Goal: Task Accomplishment & Management: Use online tool/utility

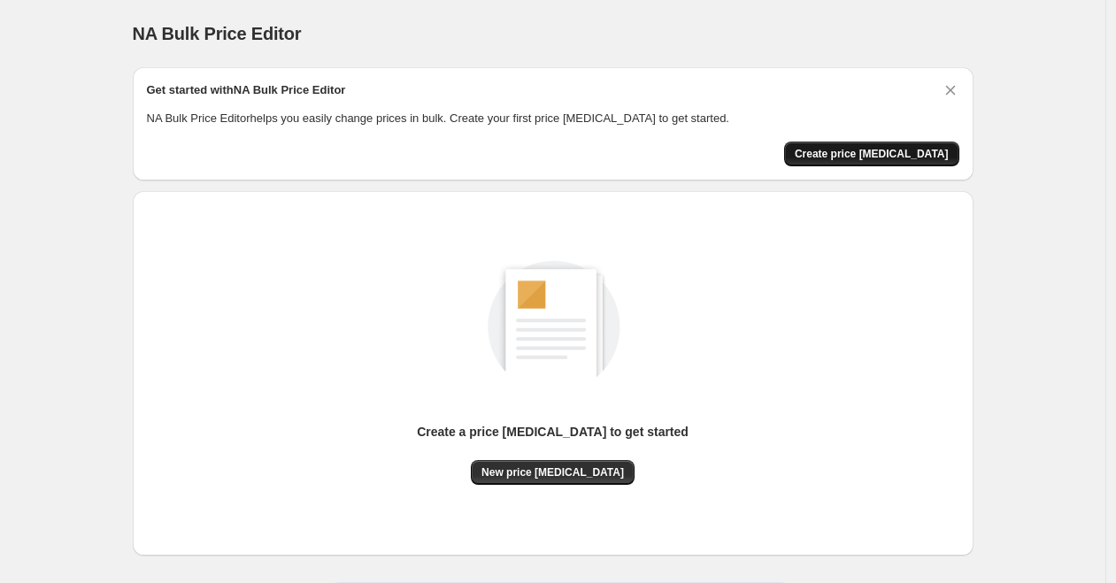
click at [866, 158] on span "Create price change job" at bounding box center [872, 154] width 154 height 14
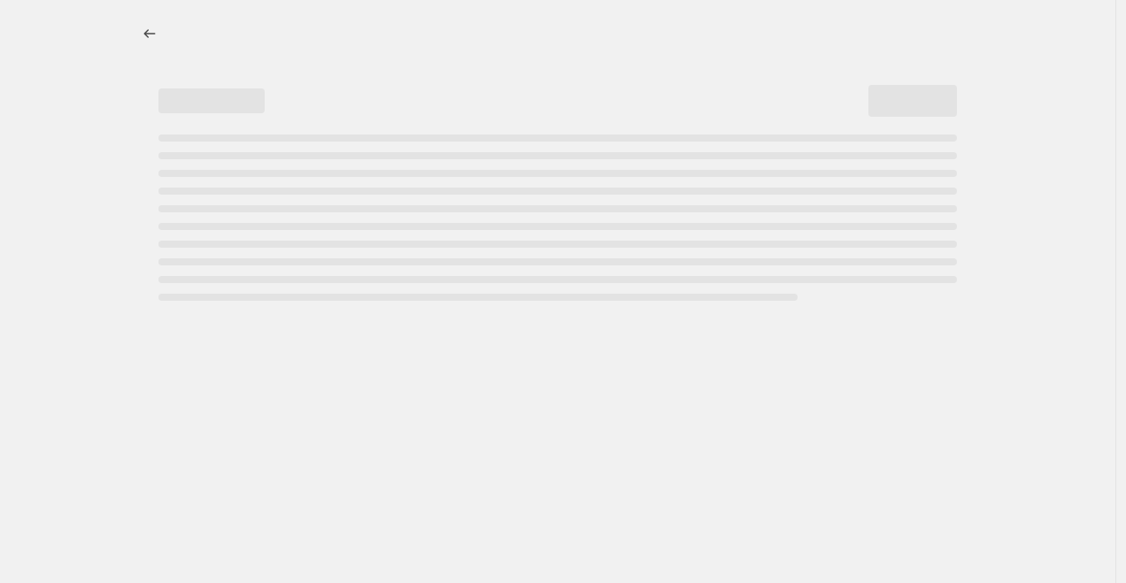
select select "percentage"
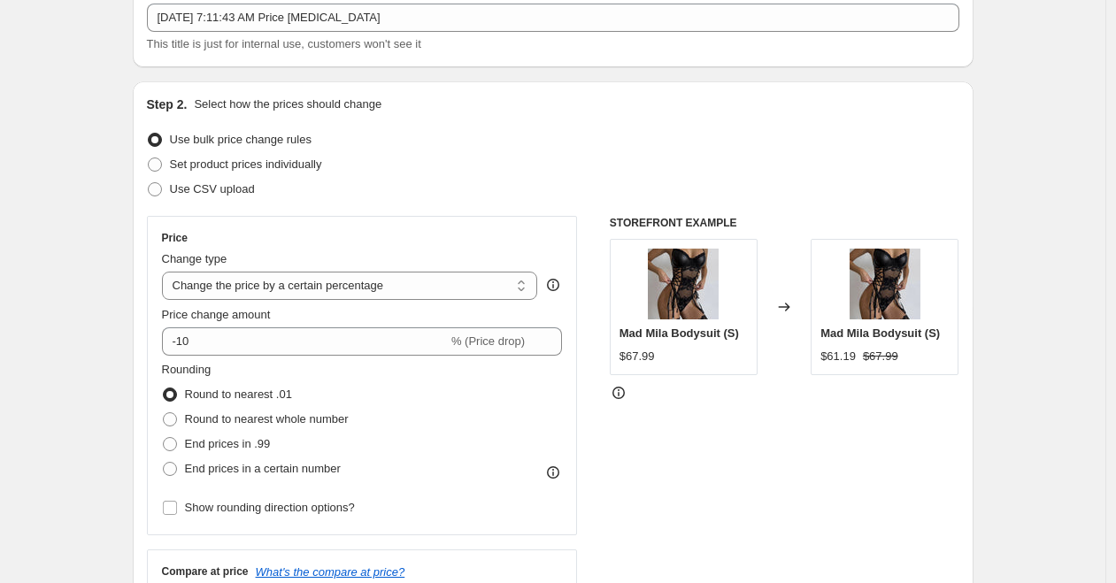
scroll to position [115, 0]
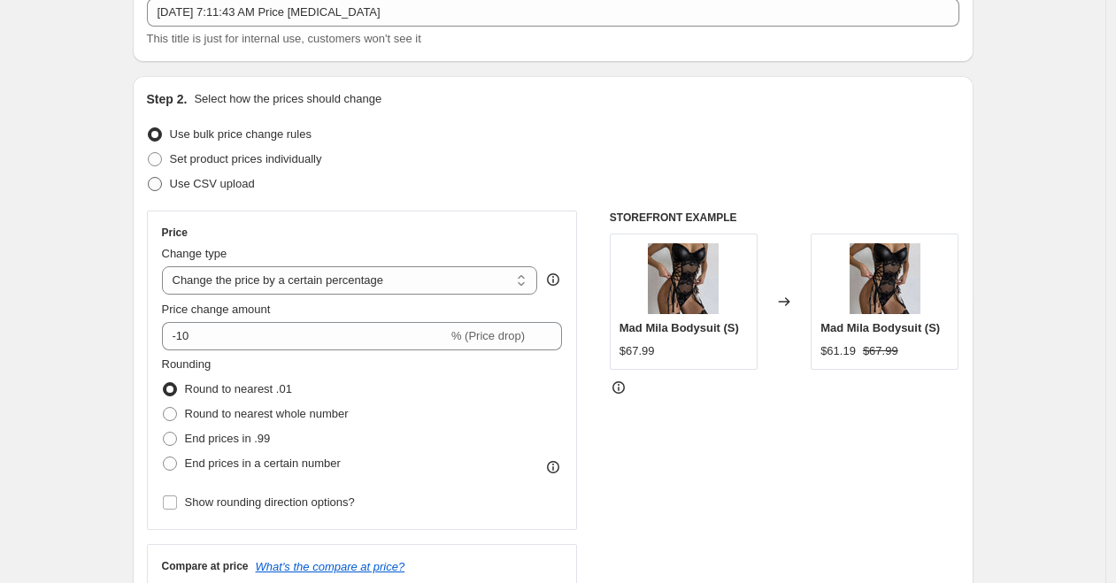
click at [219, 188] on span "Use CSV upload" at bounding box center [212, 183] width 85 height 13
click at [149, 178] on input "Use CSV upload" at bounding box center [148, 177] width 1 height 1
radio input "true"
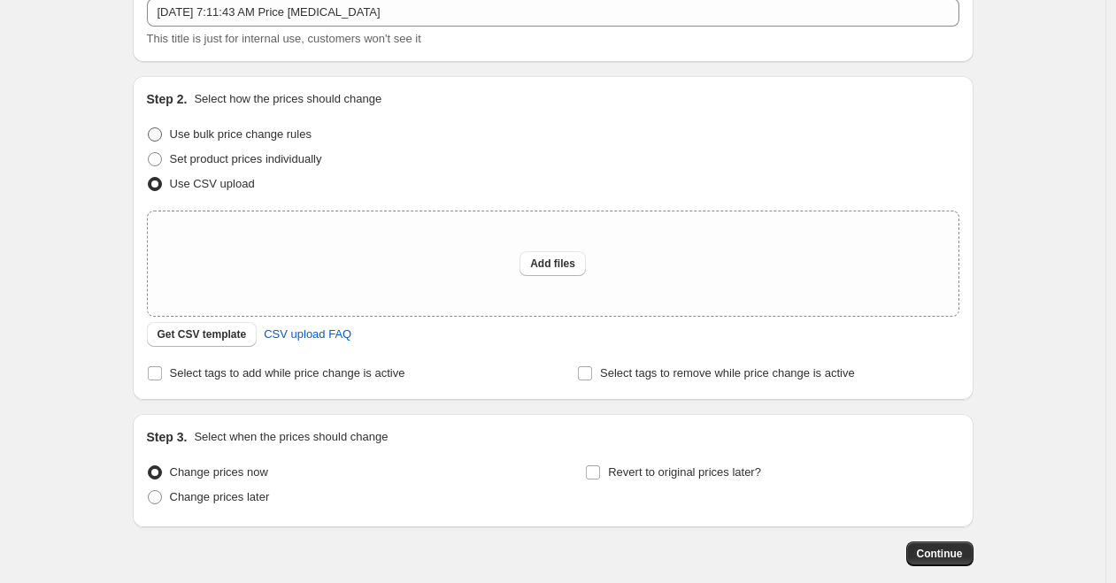
click at [240, 137] on span "Use bulk price change rules" at bounding box center [241, 133] width 142 height 13
click at [149, 128] on input "Use bulk price change rules" at bounding box center [148, 127] width 1 height 1
radio input "true"
select select "percentage"
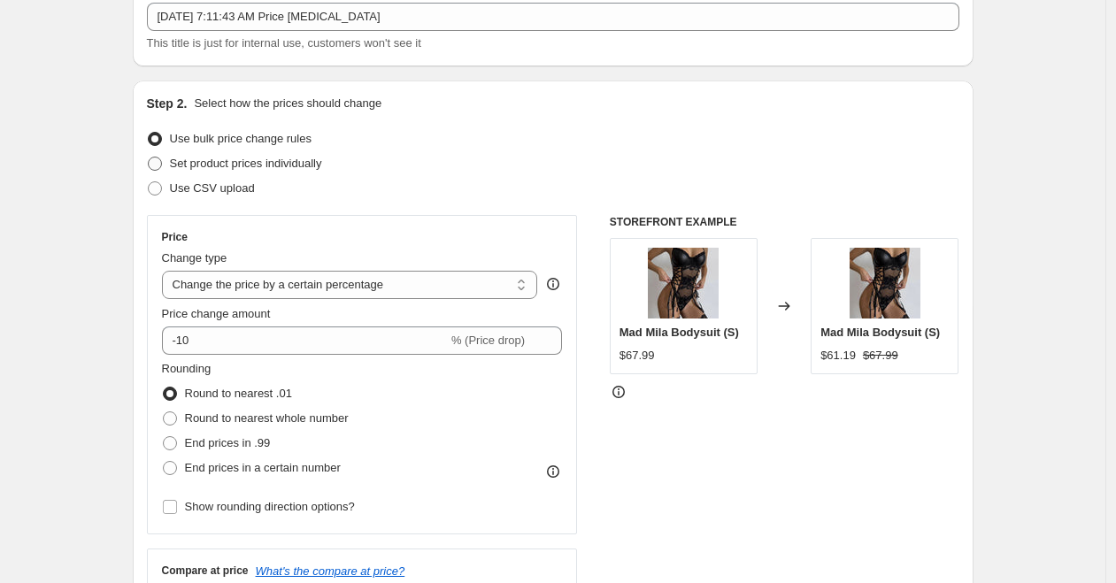
click at [277, 160] on span "Set product prices individually" at bounding box center [246, 163] width 152 height 13
click at [149, 158] on input "Set product prices individually" at bounding box center [148, 157] width 1 height 1
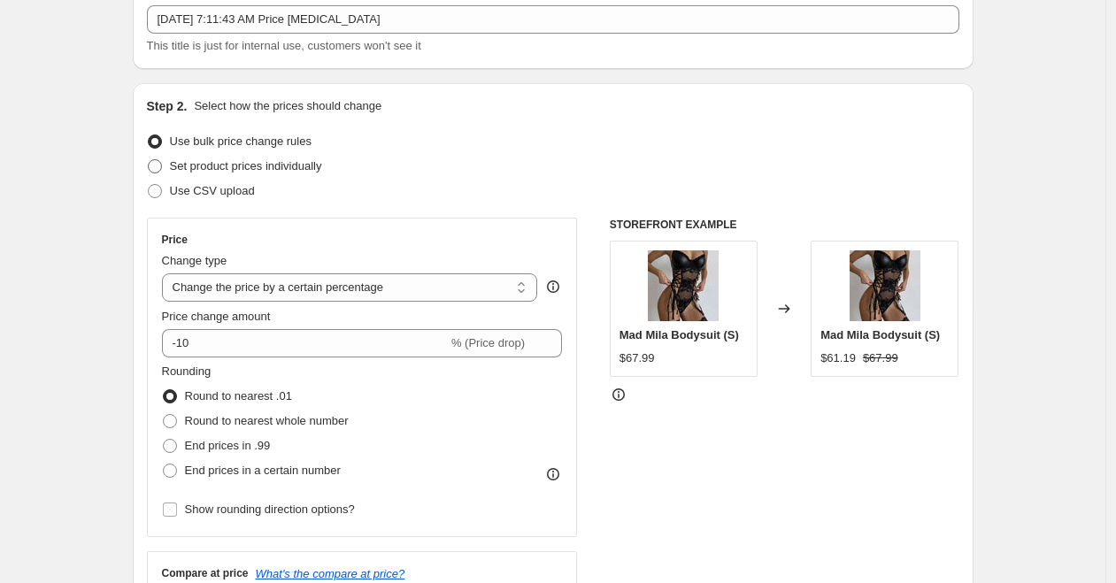
radio input "true"
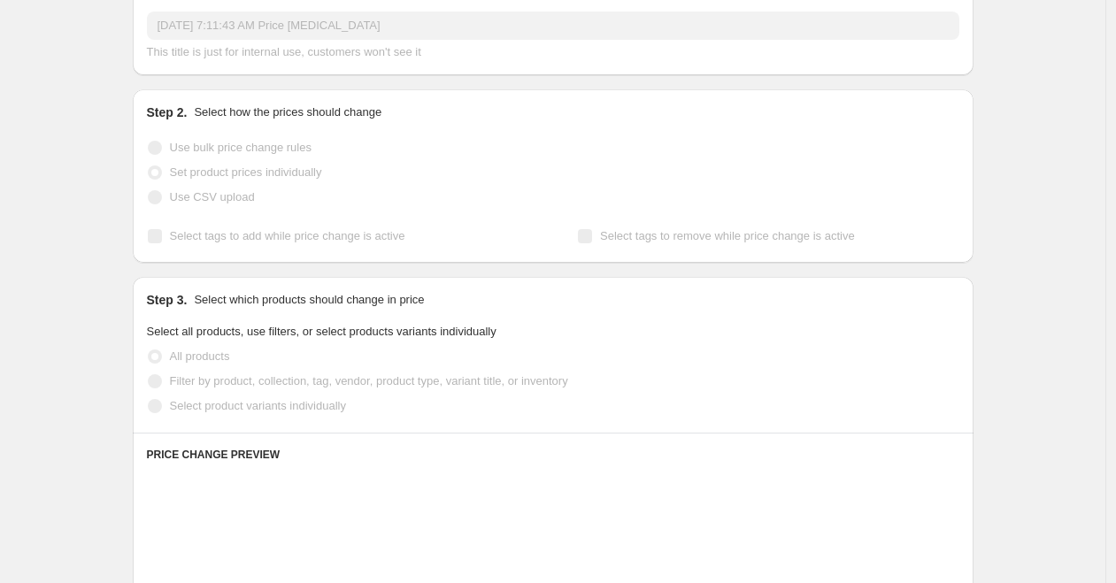
scroll to position [100, 0]
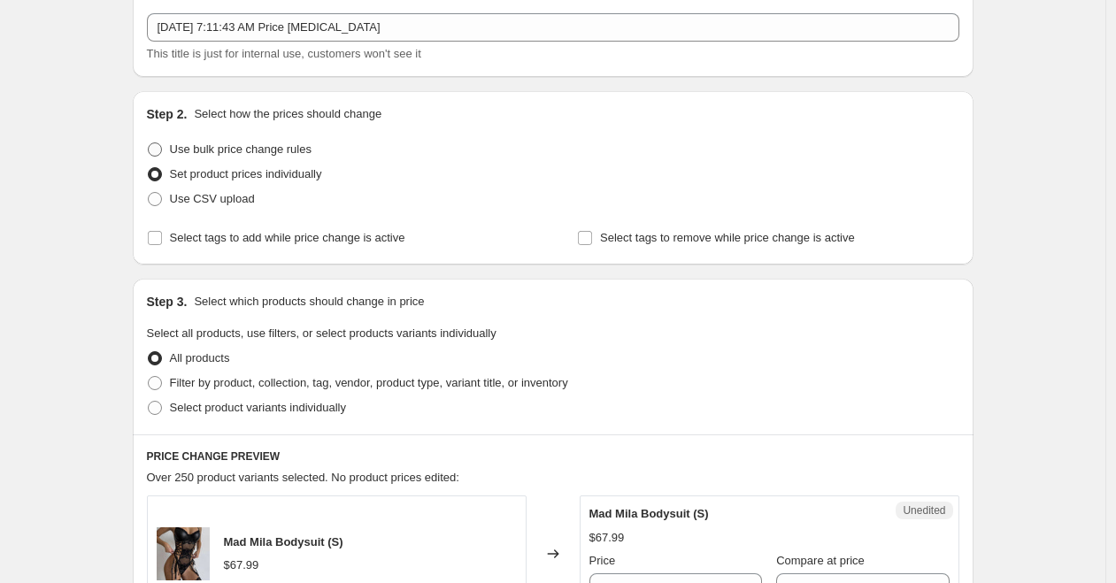
click at [268, 151] on span "Use bulk price change rules" at bounding box center [241, 148] width 142 height 13
click at [149, 143] on input "Use bulk price change rules" at bounding box center [148, 142] width 1 height 1
radio input "true"
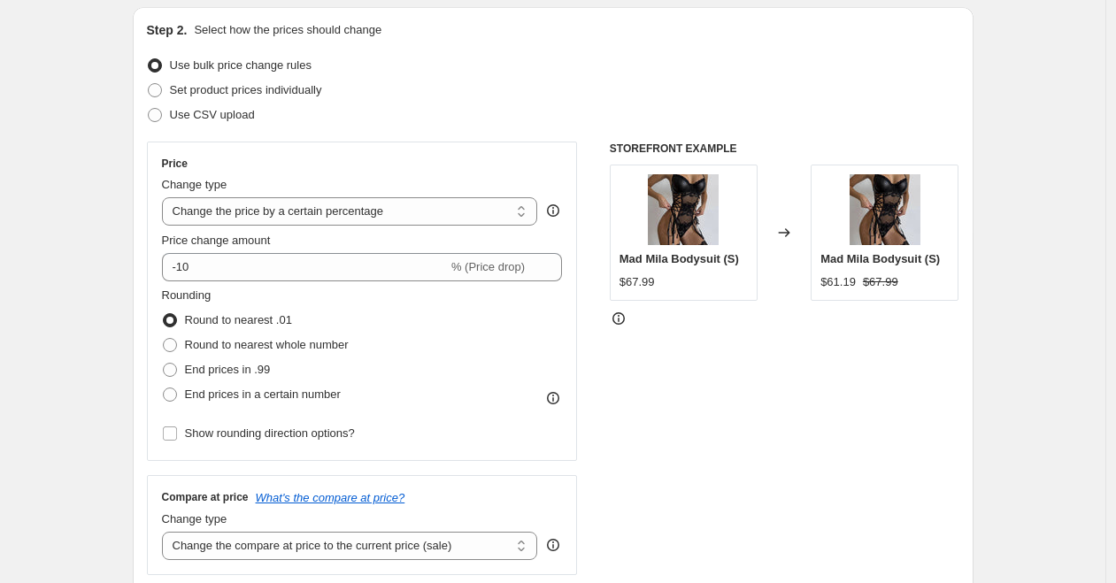
scroll to position [202, 0]
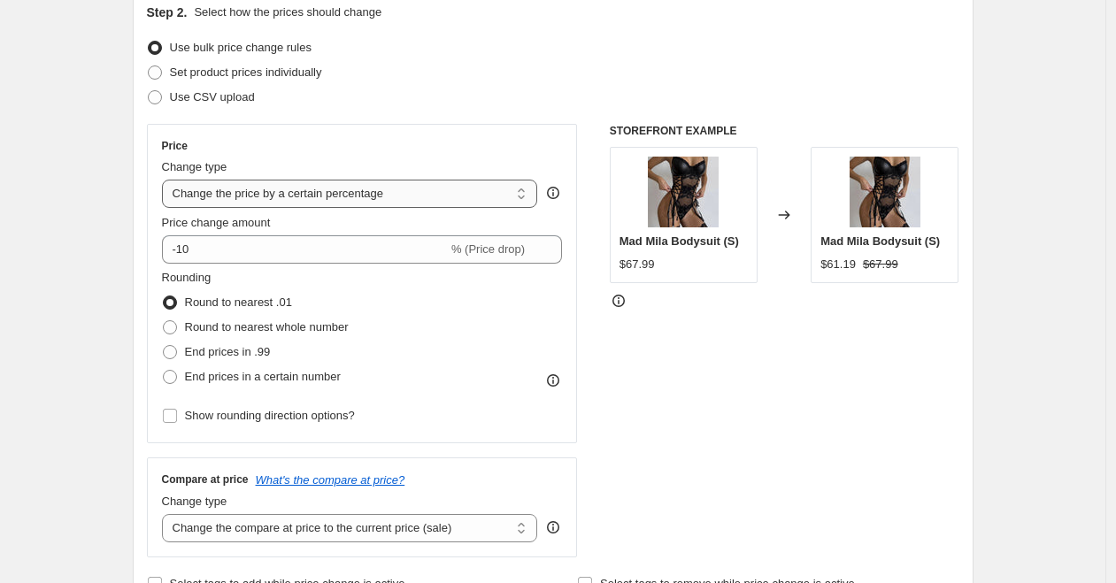
click at [372, 197] on select "Change the price to a certain amount Change the price by a certain amount Chang…" at bounding box center [350, 194] width 376 height 28
click at [271, 198] on select "Change the price to a certain amount Change the price by a certain amount Chang…" at bounding box center [350, 193] width 376 height 28
select select "to"
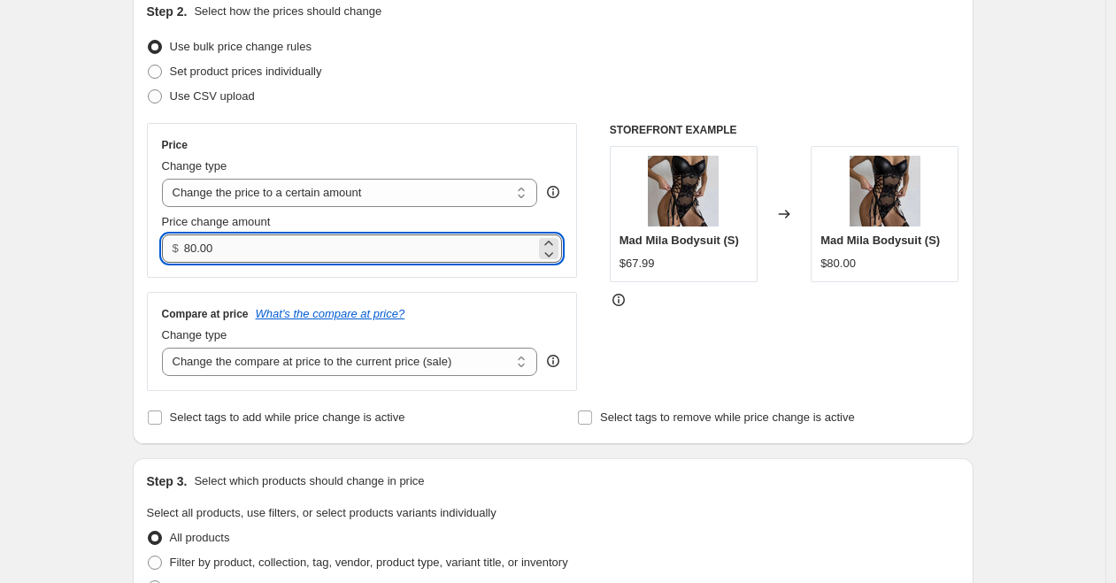
click at [312, 258] on input "80.00" at bounding box center [359, 249] width 351 height 28
drag, startPoint x: 321, startPoint y: 255, endPoint x: 35, endPoint y: 250, distance: 286.8
type input "2.00"
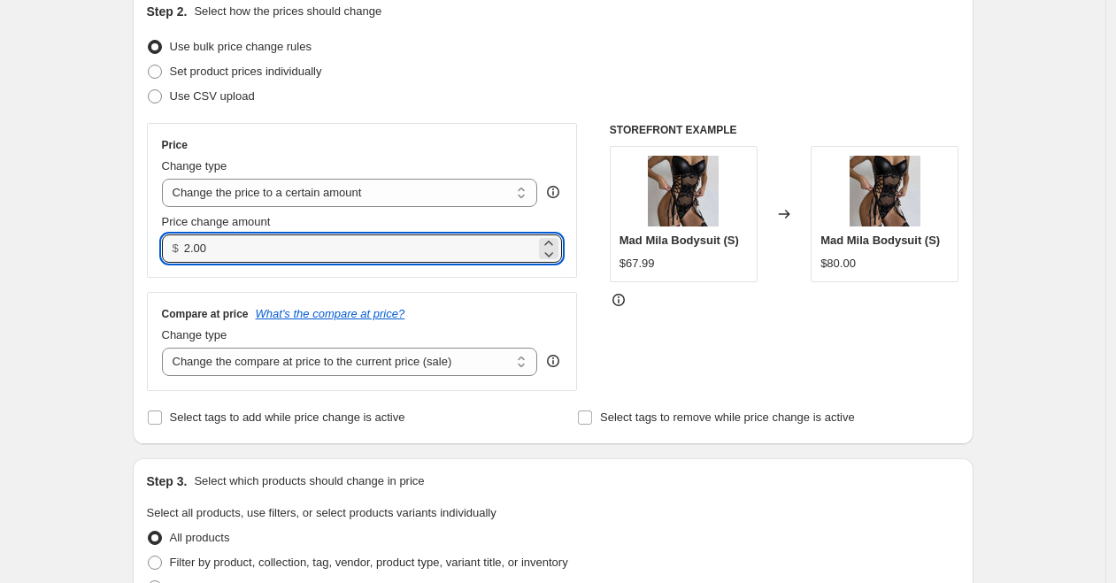
click at [635, 368] on div "STOREFRONT EXAMPLE Mad Mila Bodysuit (S) $67.99 Changed to Mad Mila Bodysuit (S…" at bounding box center [785, 257] width 350 height 268
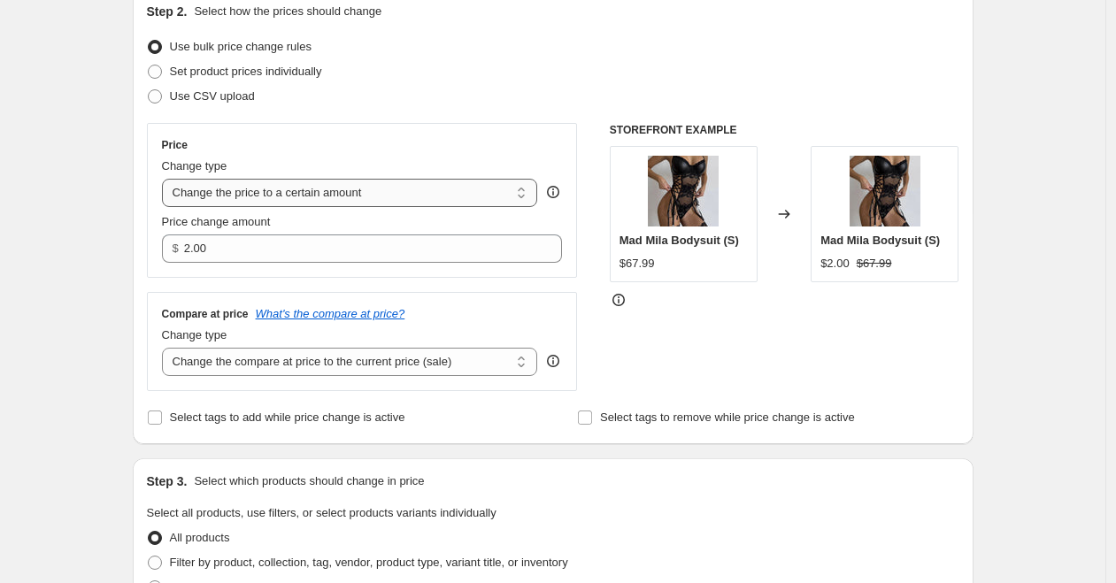
click at [389, 196] on select "Change the price to a certain amount Change the price by a certain amount Chang…" at bounding box center [350, 193] width 376 height 28
click at [351, 189] on select "Change the price to a certain amount Change the price by a certain amount Chang…" at bounding box center [350, 193] width 376 height 28
select select "by"
type input "-10.00"
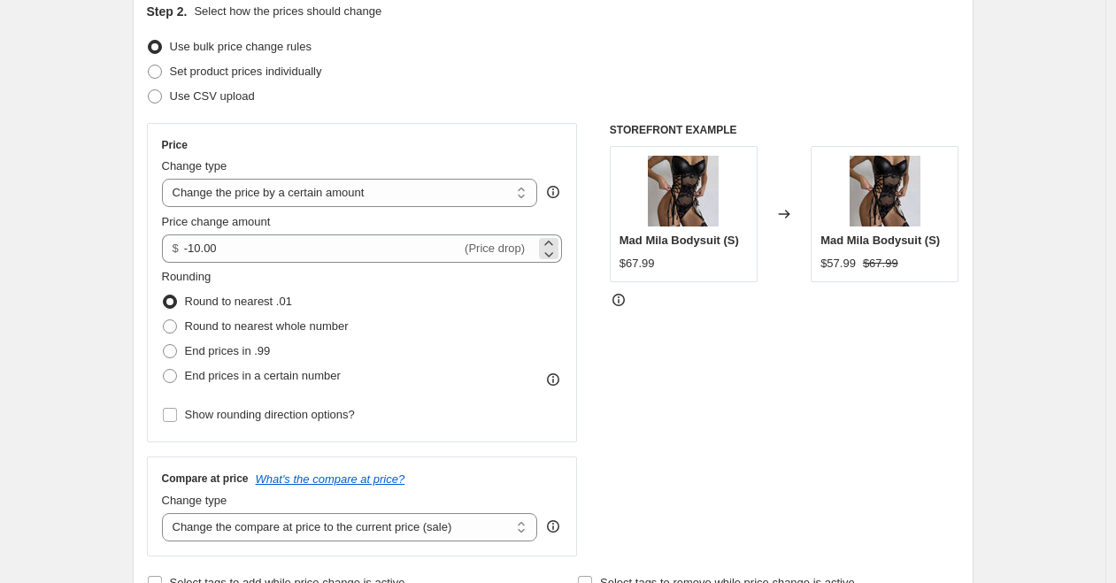
click at [497, 251] on span "(Price drop)" at bounding box center [495, 248] width 60 height 13
click at [365, 198] on select "Change the price to a certain amount Change the price by a certain amount Chang…" at bounding box center [350, 193] width 376 height 28
click at [336, 192] on select "Change the price to a certain amount Change the price by a certain amount Chang…" at bounding box center [350, 193] width 376 height 28
select select "percentage"
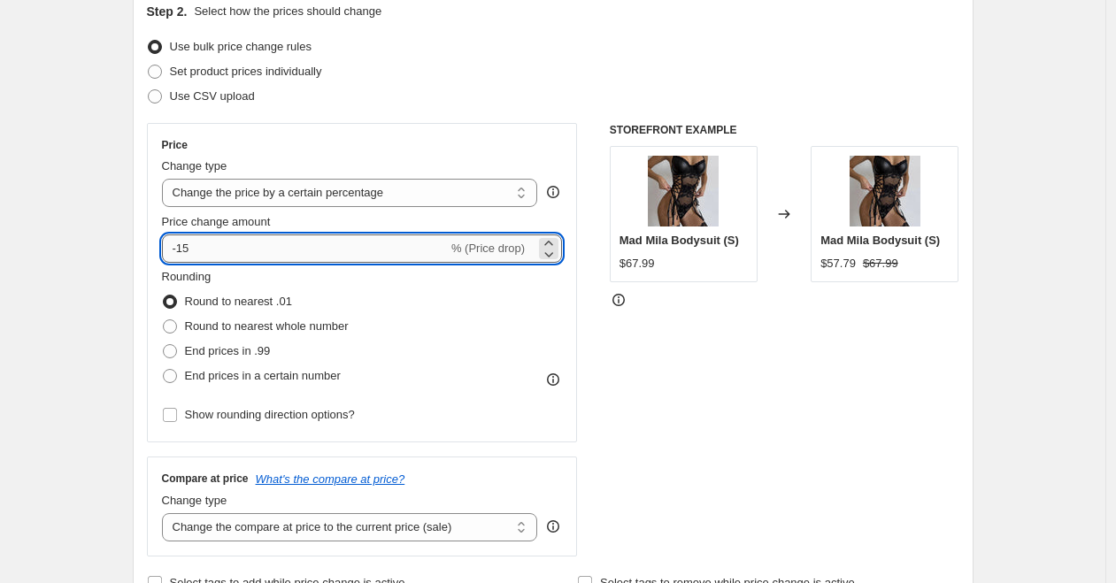
click at [392, 248] on input "-15" at bounding box center [305, 249] width 286 height 28
type input "-100"
click at [466, 310] on div "Rounding Round to nearest .01 Round to nearest whole number End prices in .99 E…" at bounding box center [362, 328] width 401 height 120
click at [350, 248] on input "-100" at bounding box center [305, 249] width 286 height 28
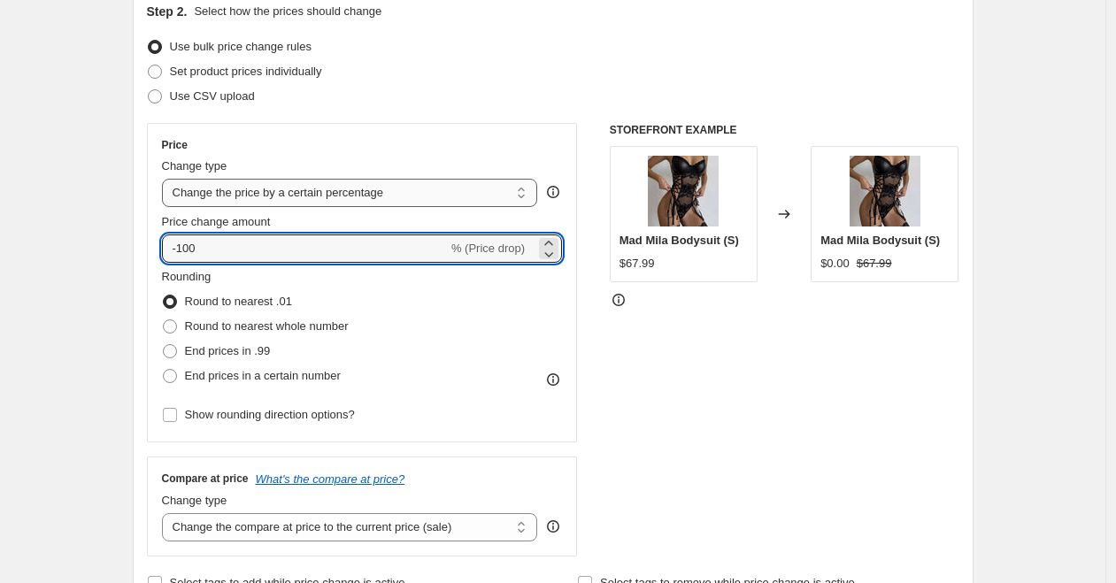
click at [349, 201] on select "Change the price to a certain amount Change the price by a certain amount Chang…" at bounding box center [350, 193] width 376 height 28
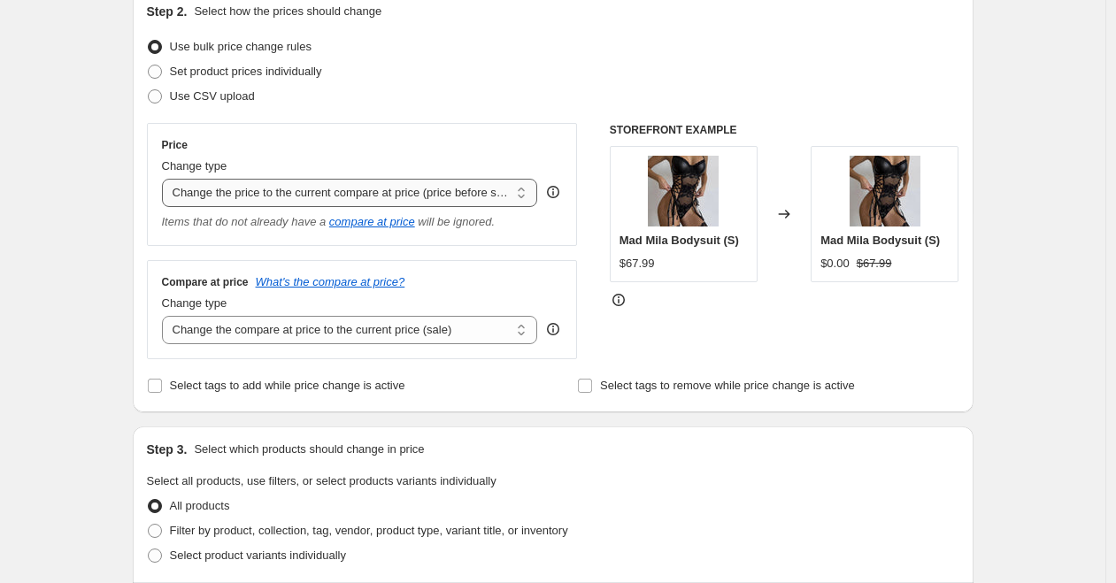
click at [405, 200] on select "Change the price to a certain amount Change the price by a certain amount Chang…" at bounding box center [350, 193] width 376 height 28
click at [365, 189] on select "Change the price to a certain amount Change the price by a certain amount Chang…" at bounding box center [350, 193] width 376 height 28
select select "margin"
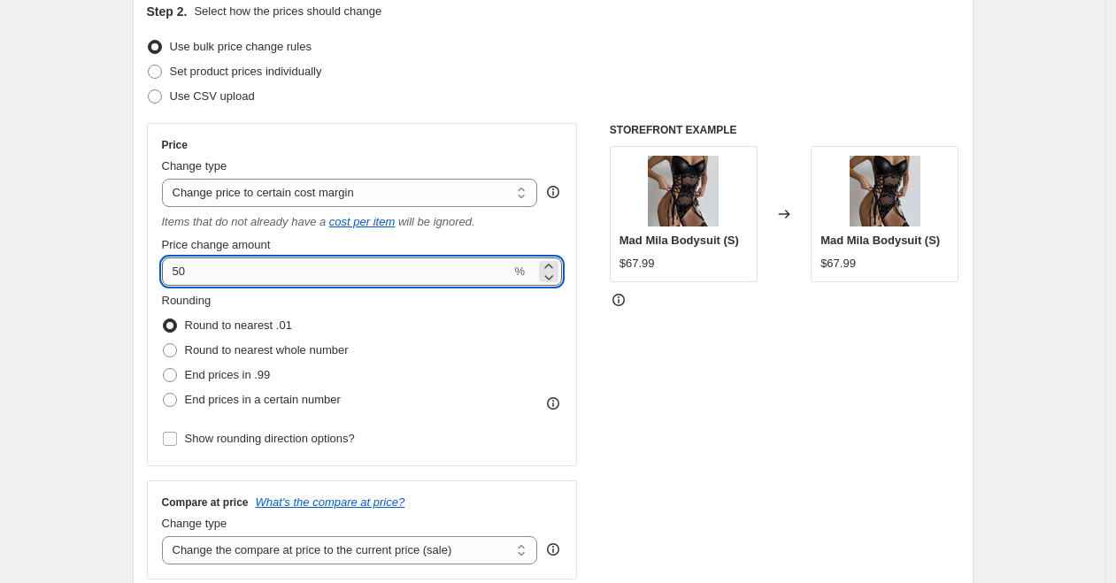
click at [287, 274] on input "50" at bounding box center [337, 272] width 350 height 28
drag, startPoint x: 288, startPoint y: 274, endPoint x: 133, endPoint y: 273, distance: 154.9
type input "20"
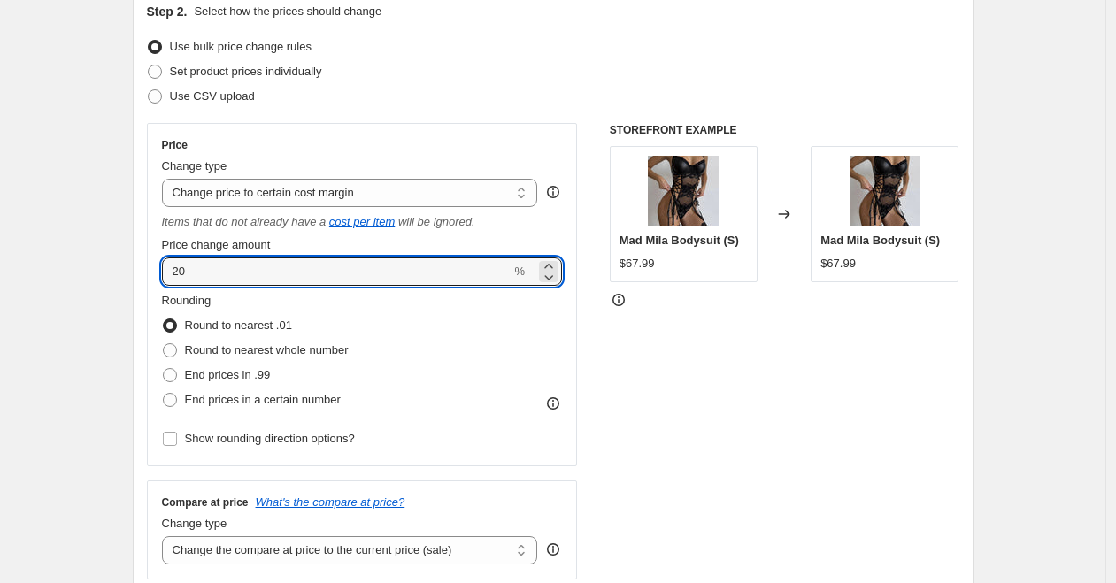
click at [495, 377] on div "Rounding Round to nearest .01 Round to nearest whole number End prices in .99 E…" at bounding box center [362, 352] width 401 height 120
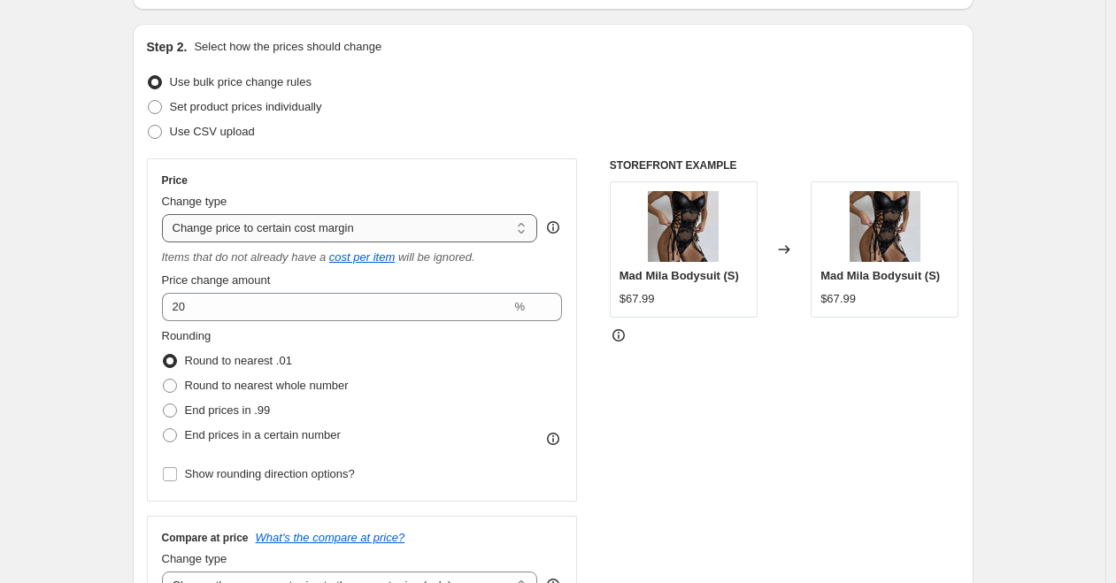
scroll to position [166, 0]
click at [421, 222] on select "Change the price to a certain amount Change the price by a certain amount Chang…" at bounding box center [350, 229] width 376 height 28
select select "pc"
type input "50"
click at [451, 227] on select "Change the price to a certain amount Change the price by a certain amount Chang…" at bounding box center [350, 229] width 376 height 28
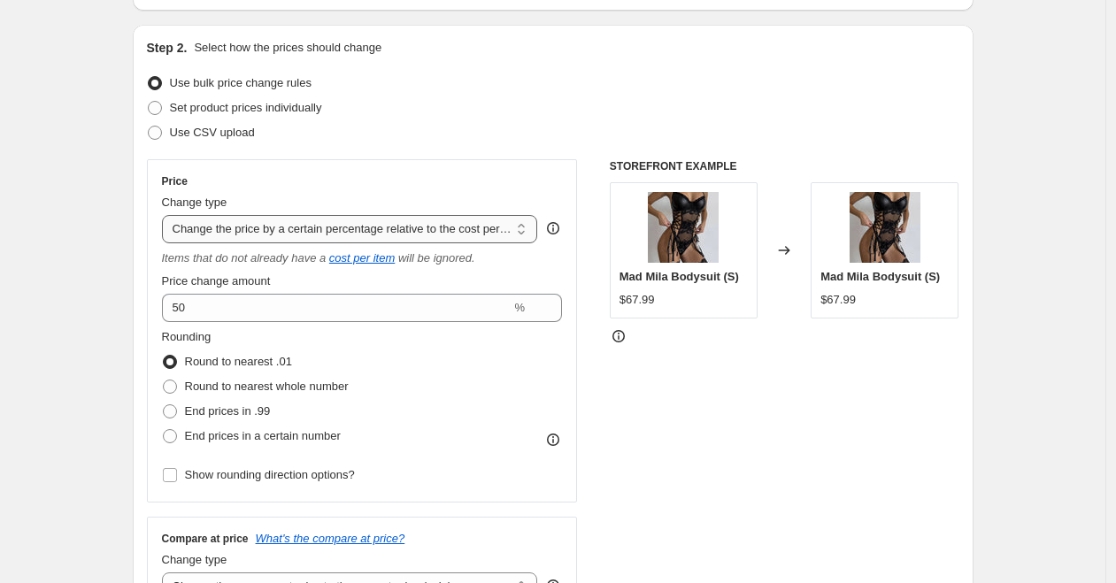
select select "by"
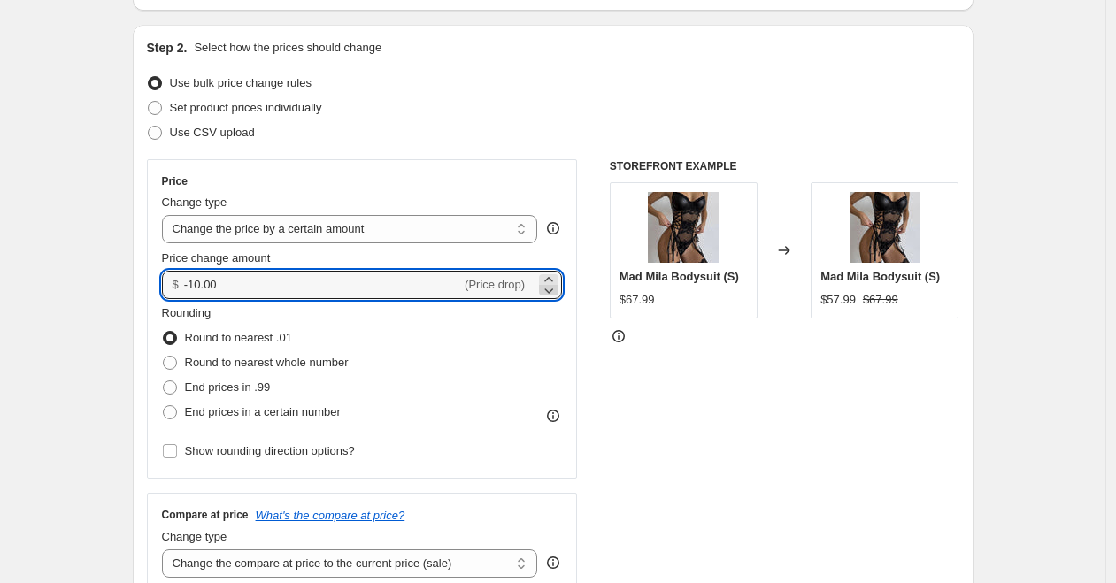
click at [552, 291] on icon at bounding box center [549, 291] width 9 height 5
click at [552, 275] on icon at bounding box center [549, 280] width 18 height 18
type input "-10.00"
click at [413, 235] on select "Change the price to a certain amount Change the price by a certain amount Chang…" at bounding box center [350, 229] width 376 height 28
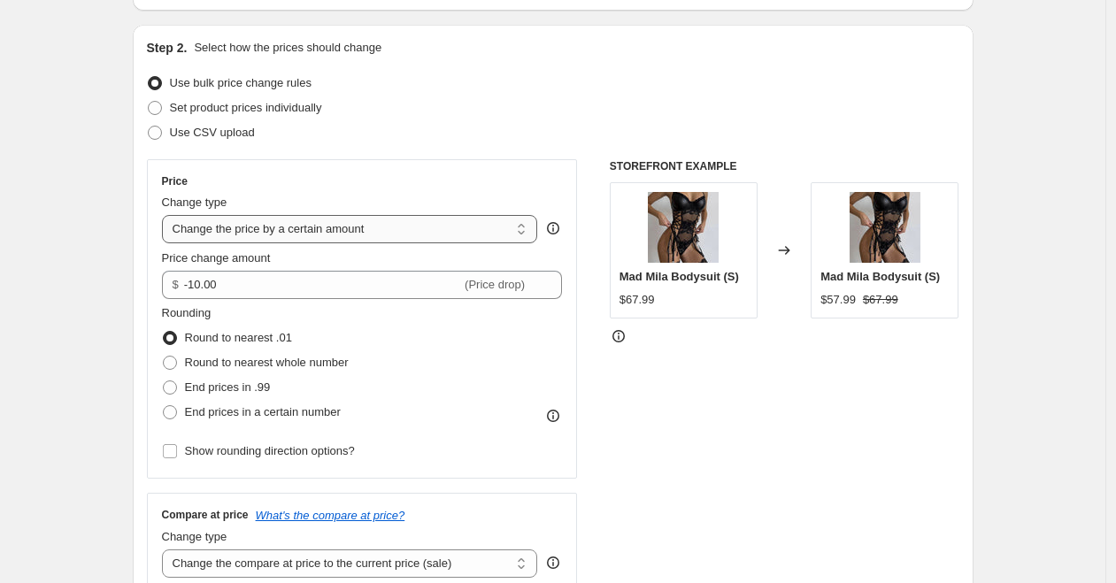
select select "to"
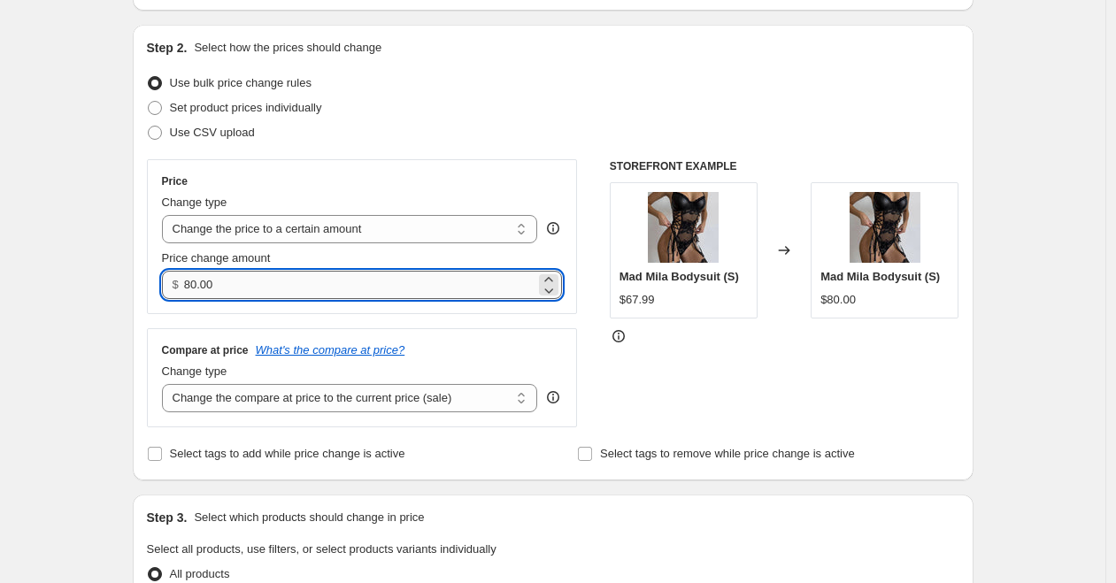
click at [332, 289] on input "80.00" at bounding box center [359, 285] width 351 height 28
drag, startPoint x: 340, startPoint y: 287, endPoint x: 116, endPoint y: 287, distance: 223.9
type input "3.00"
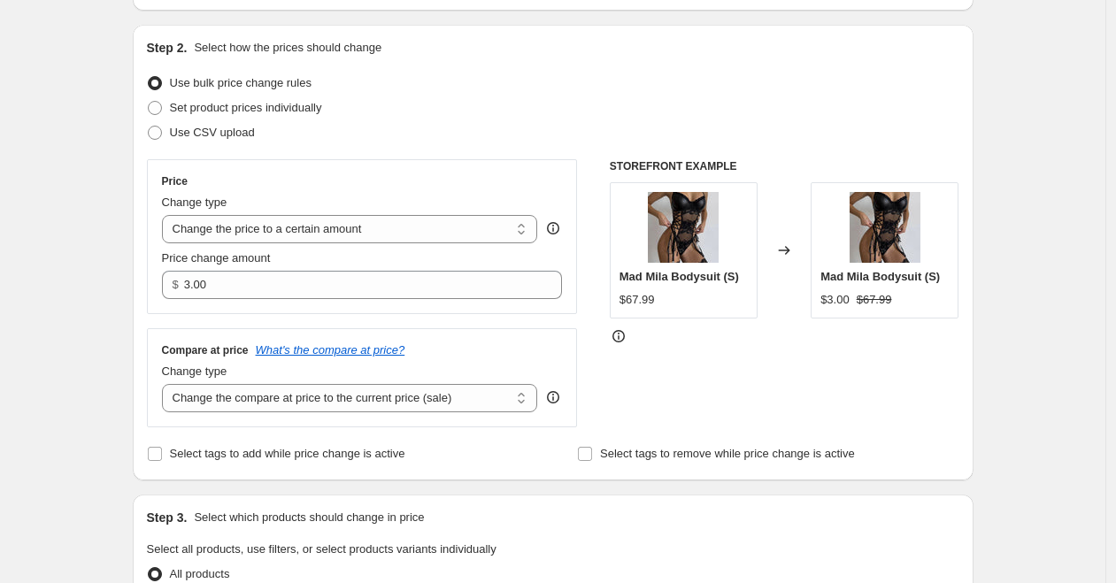
click at [742, 404] on div "STOREFRONT EXAMPLE Mad Mila Bodysuit (S) $67.99 Changed to Mad Mila Bodysuit (S…" at bounding box center [785, 293] width 350 height 268
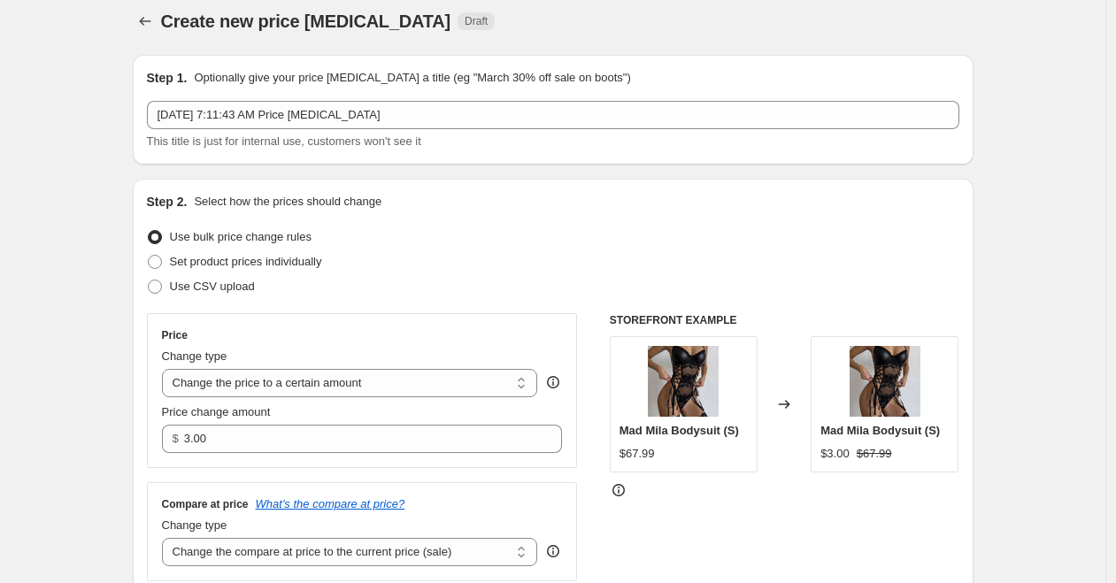
scroll to position [0, 0]
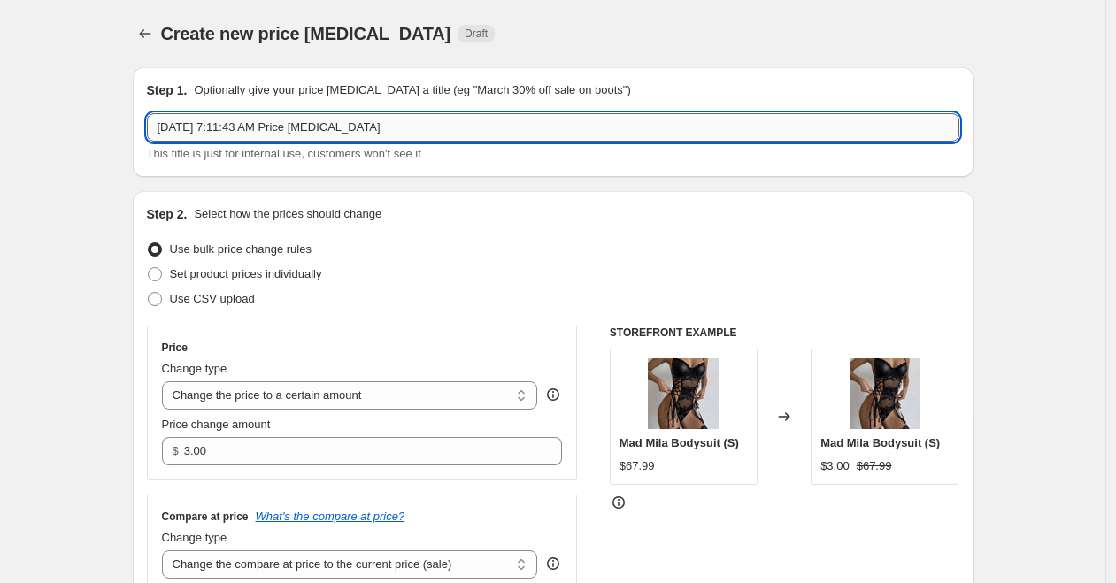
click at [436, 133] on input "Aug 31, 2025, 7:11:43 AM Price change job" at bounding box center [553, 127] width 812 height 28
click at [306, 125] on input "Aug 31, 2025, 7:11:43 AM Price change job" at bounding box center [553, 127] width 812 height 28
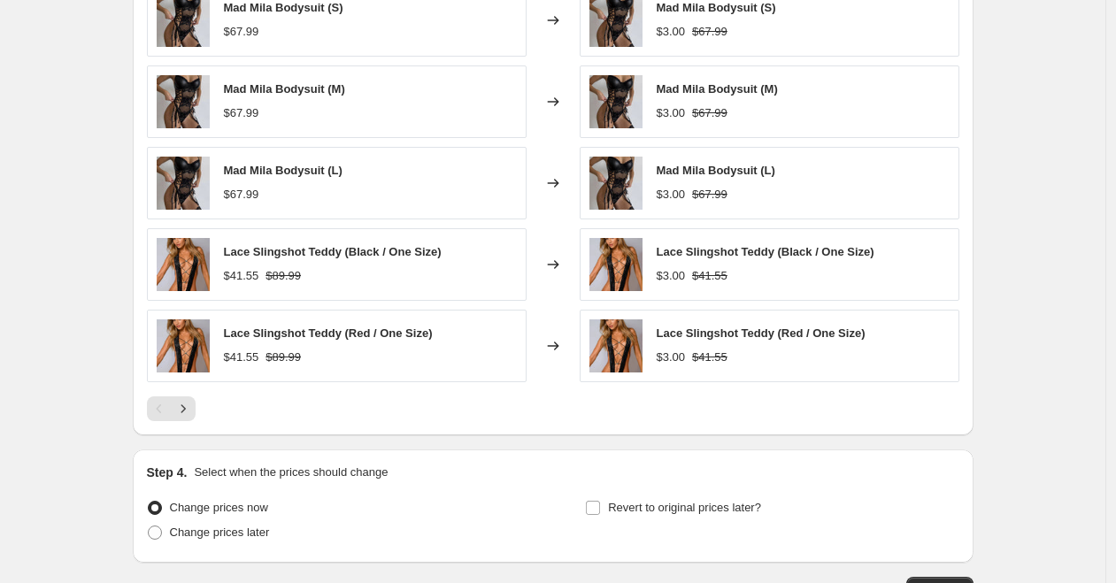
scroll to position [1020, 0]
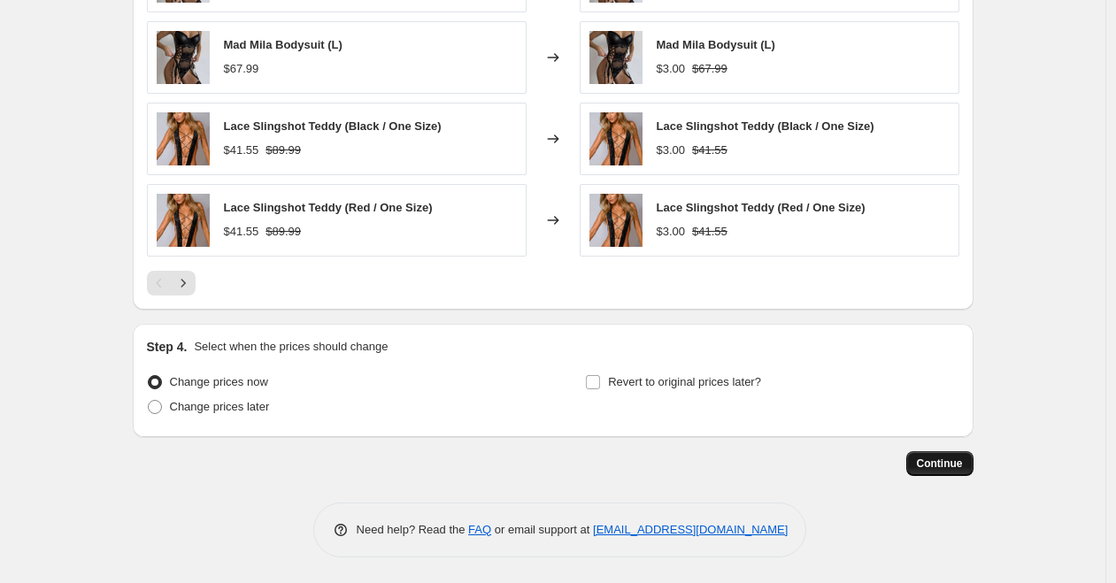
click at [932, 461] on span "Continue" at bounding box center [940, 464] width 46 height 14
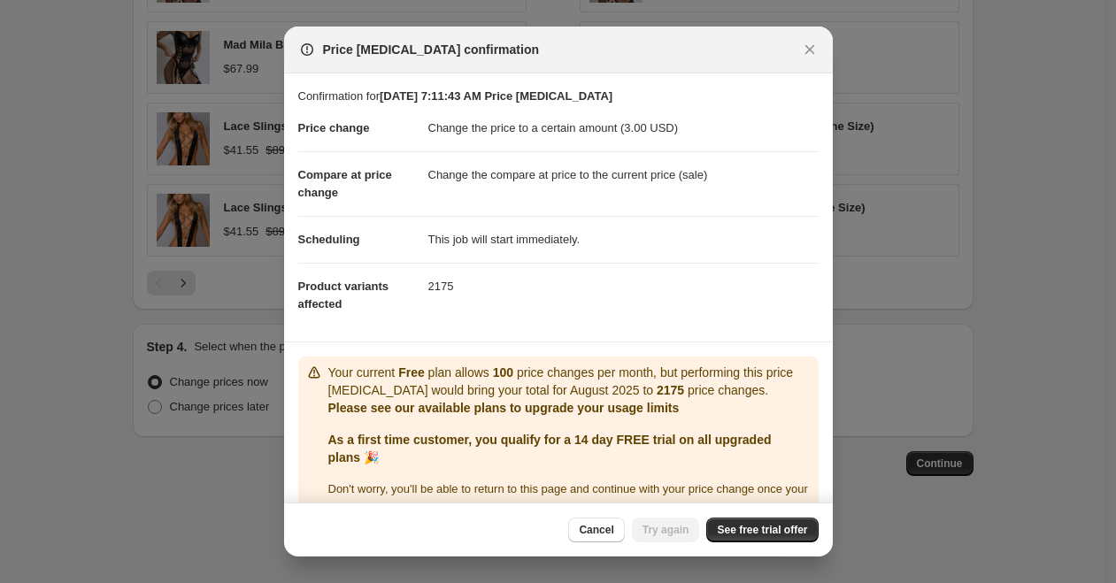
scroll to position [35, 0]
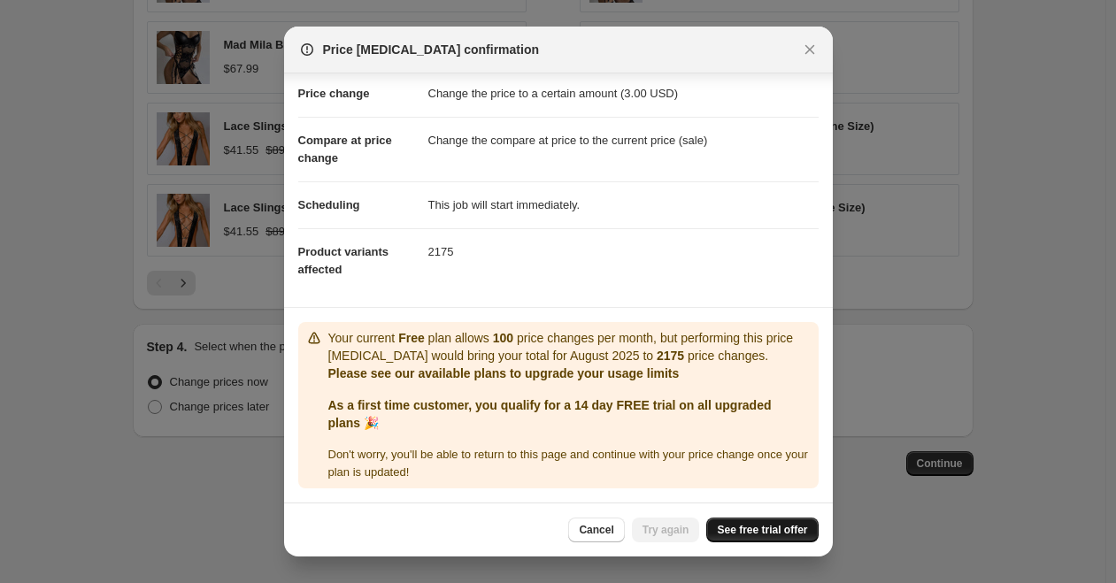
click at [747, 538] on link "See free trial offer" at bounding box center [762, 530] width 112 height 25
click at [810, 46] on icon "Close" at bounding box center [810, 50] width 18 height 18
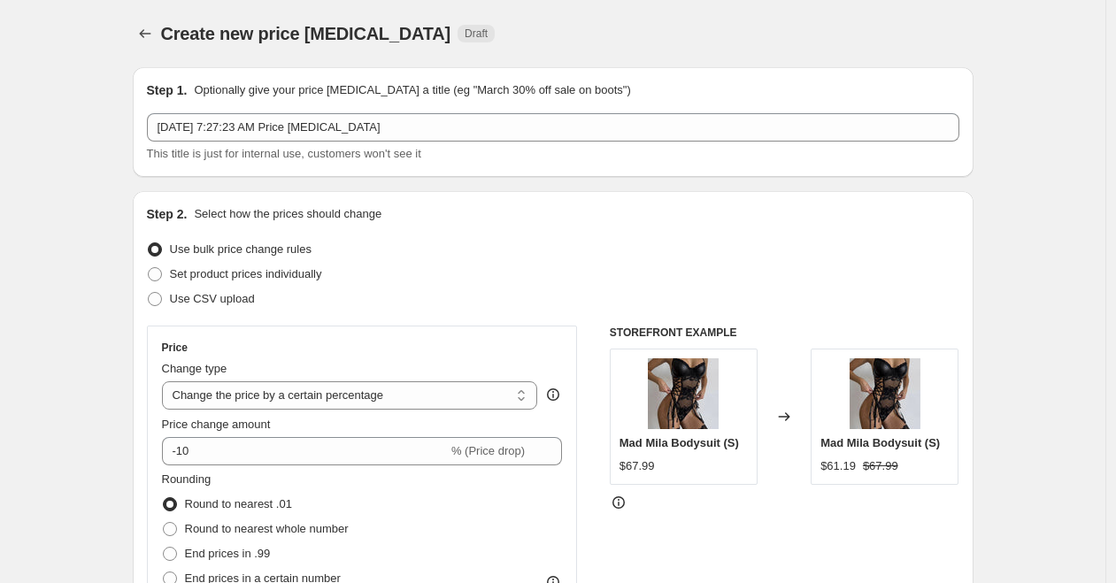
select select "percentage"
